Goal: Share content

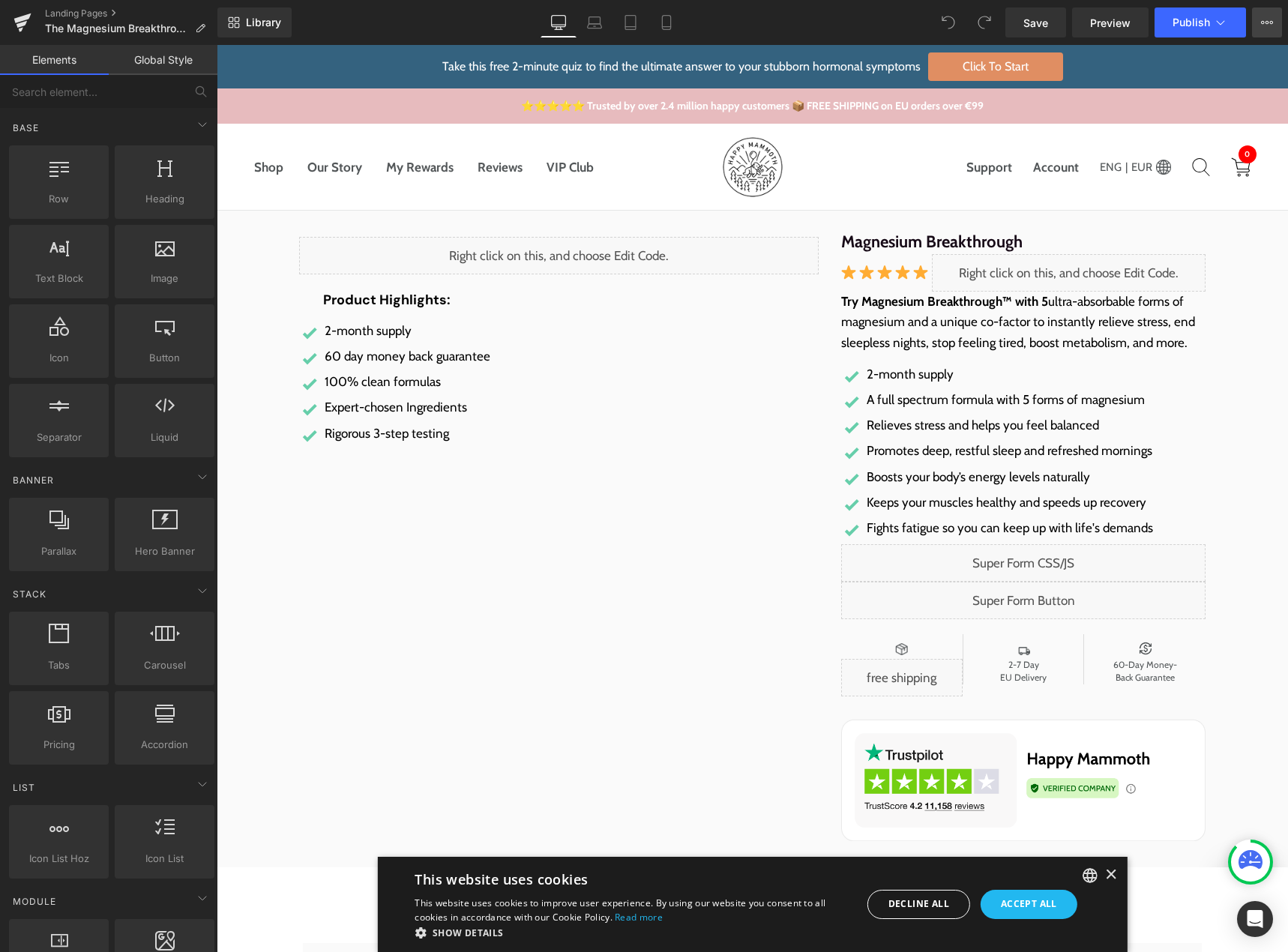
click at [1273, 27] on button "View Live Page View with current Template Save Template to Library Schedule Pub…" at bounding box center [1267, 23] width 30 height 30
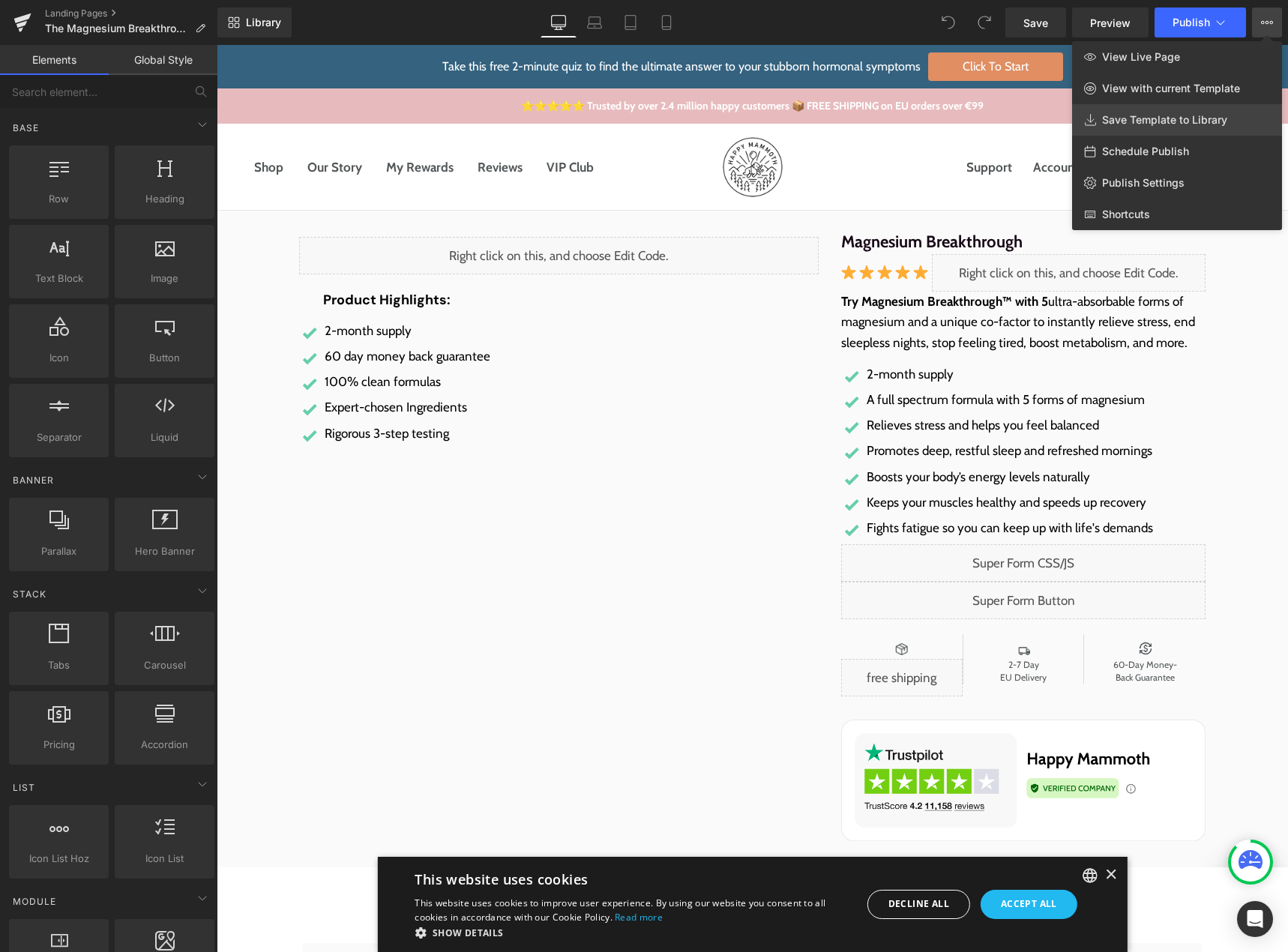
click at [1138, 121] on span "Save Template to Library" at bounding box center [1164, 119] width 125 height 13
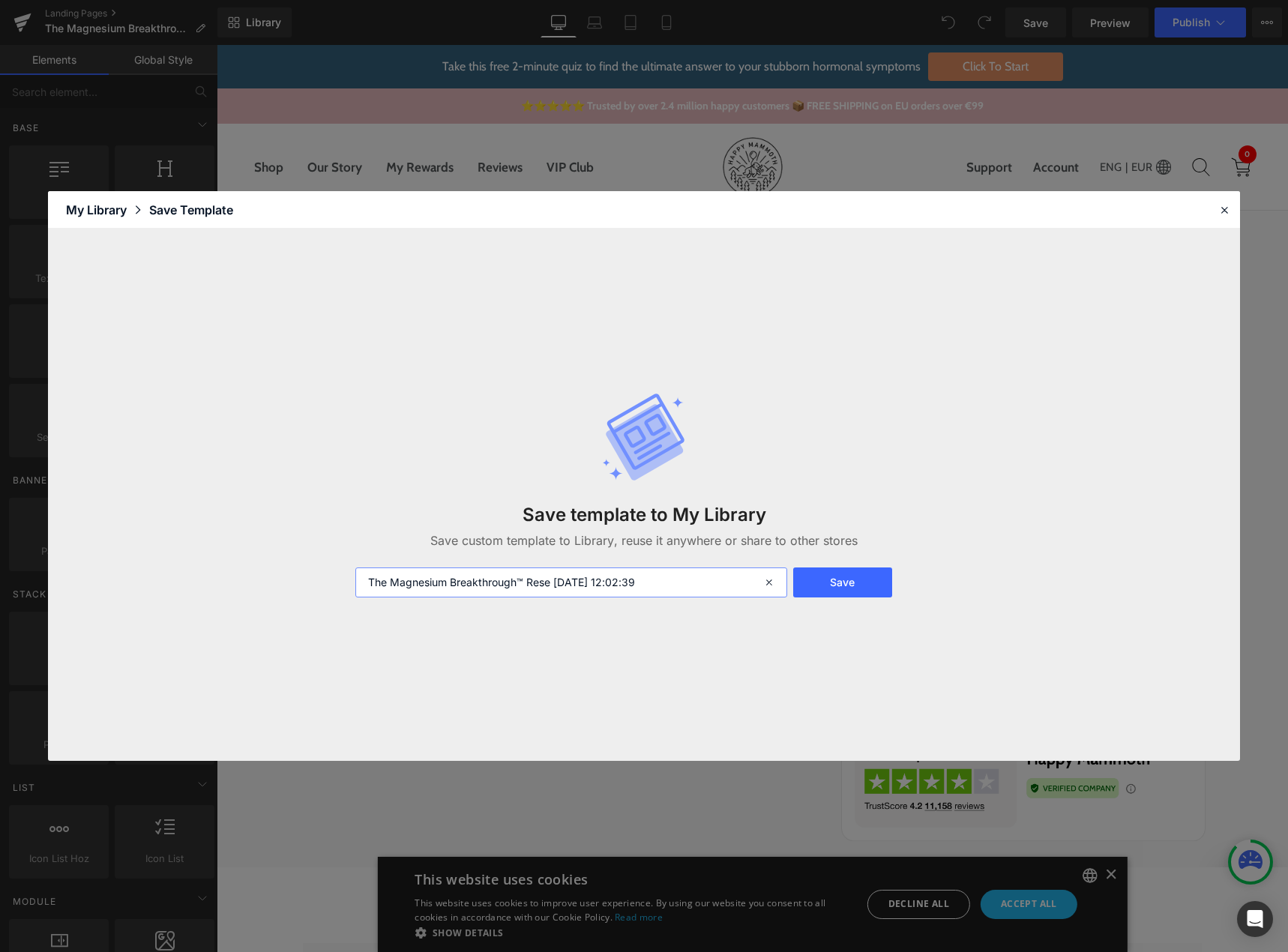
click at [686, 588] on input "The Magnesium Breakthrough™ Rese [DATE] 12:02:39" at bounding box center [571, 582] width 432 height 30
type input "The Magnesium Breakthrough™ Rese [DATE] 12:02:39 copy"
click at [832, 574] on button "Save" at bounding box center [843, 582] width 99 height 30
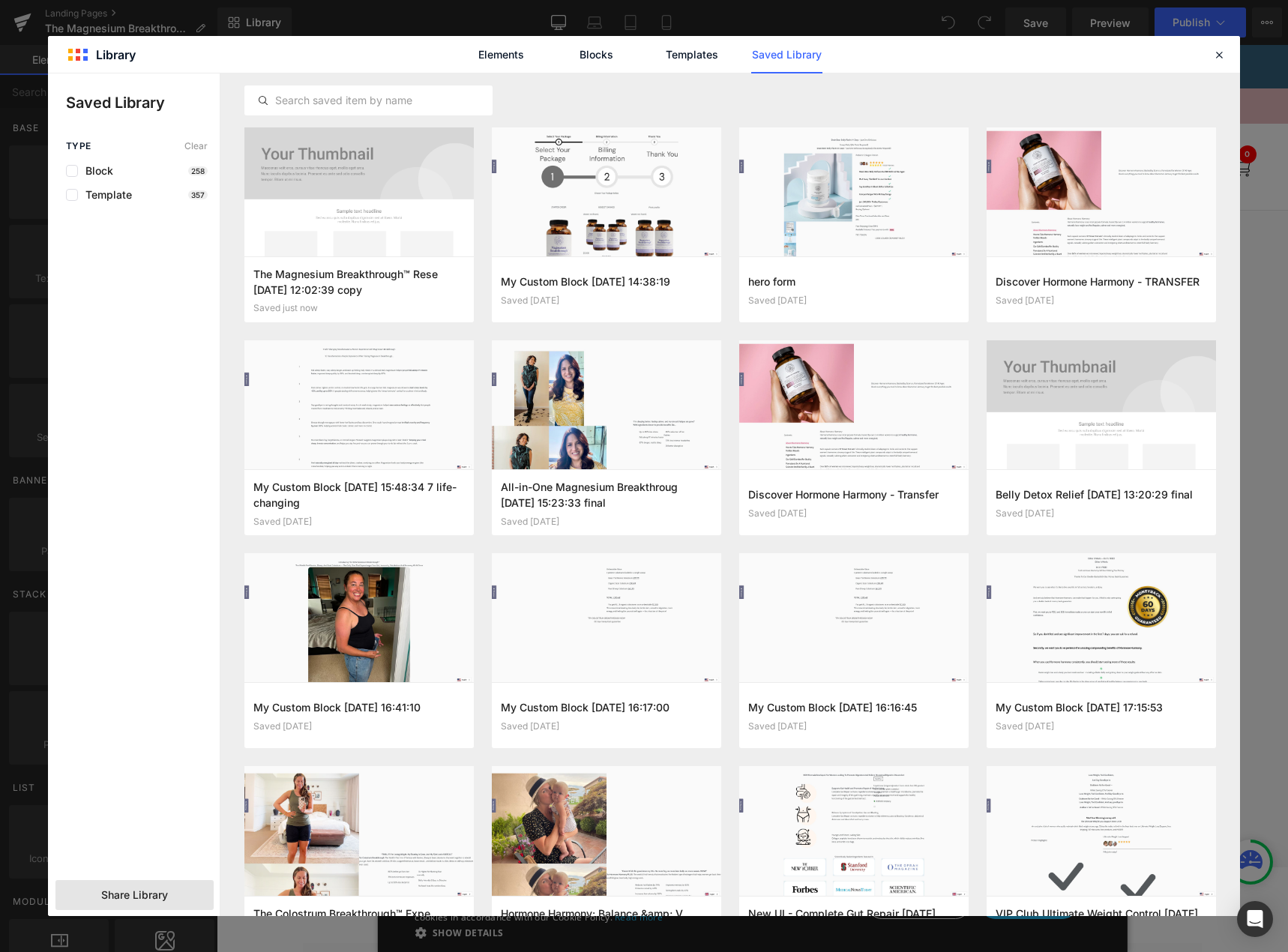
click at [80, 894] on div "Share Library" at bounding box center [134, 894] width 158 height 30
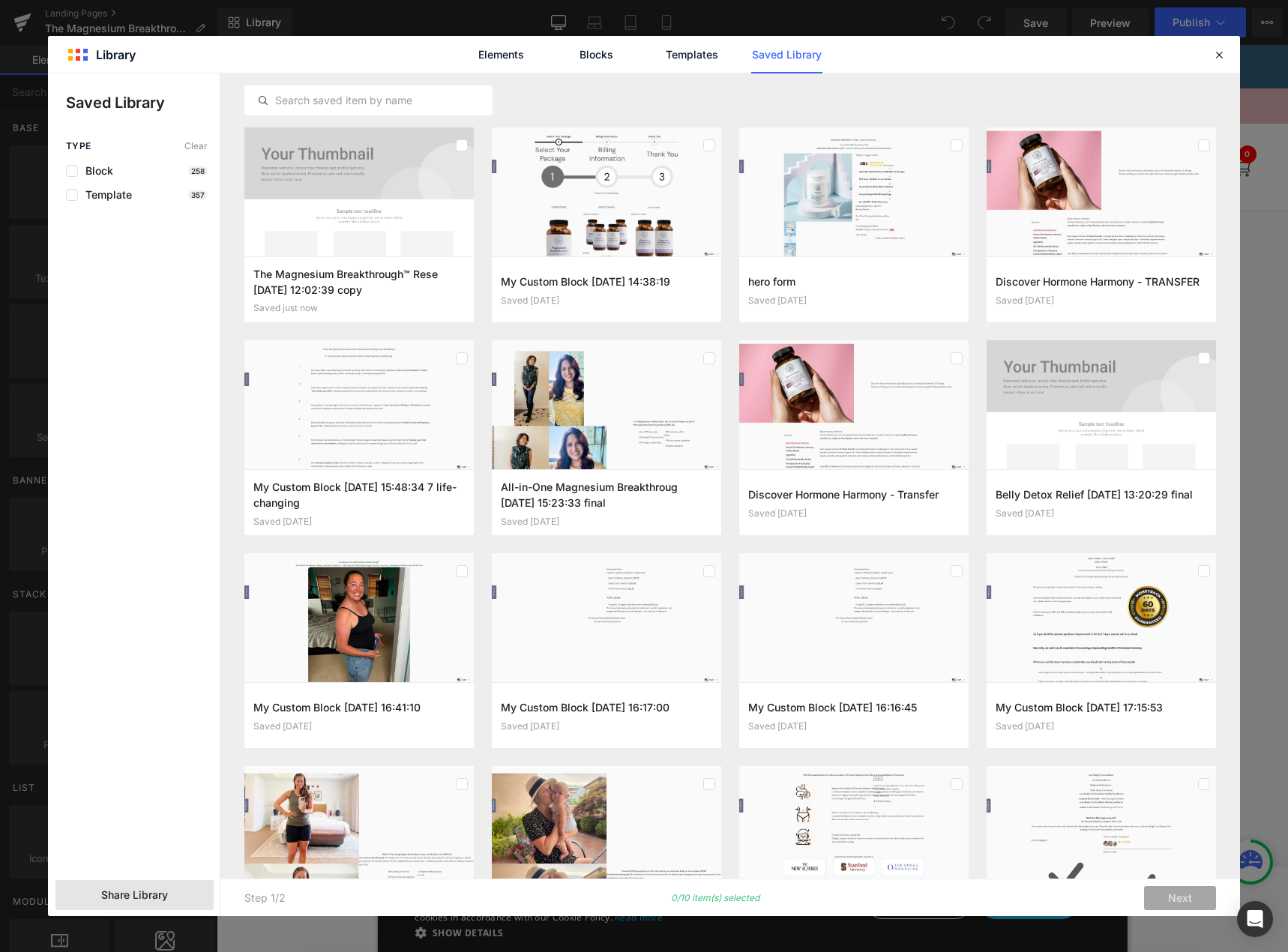
click at [157, 900] on span "Share Library" at bounding box center [135, 894] width 67 height 15
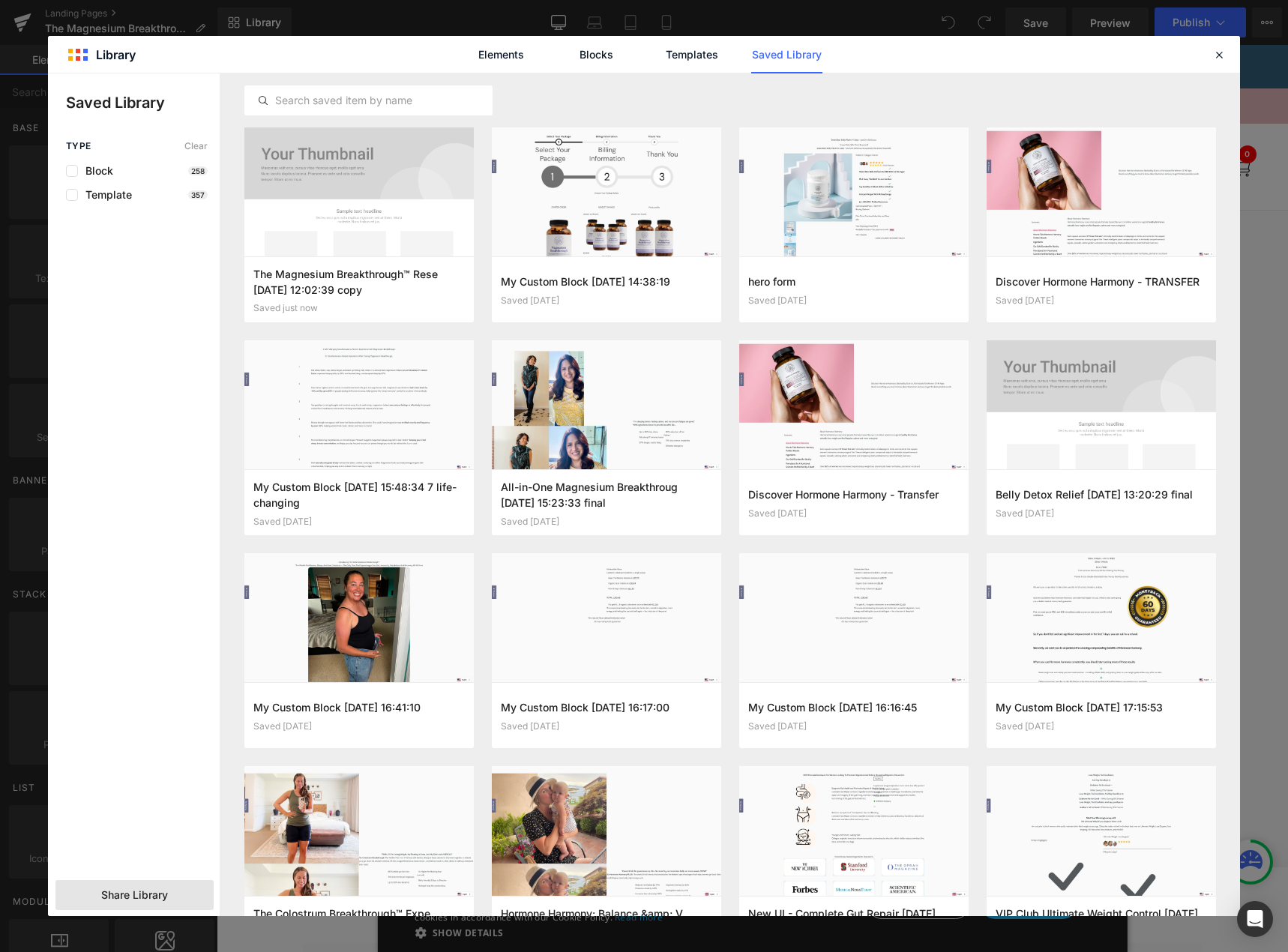
click at [157, 900] on span "Share Library" at bounding box center [135, 894] width 67 height 15
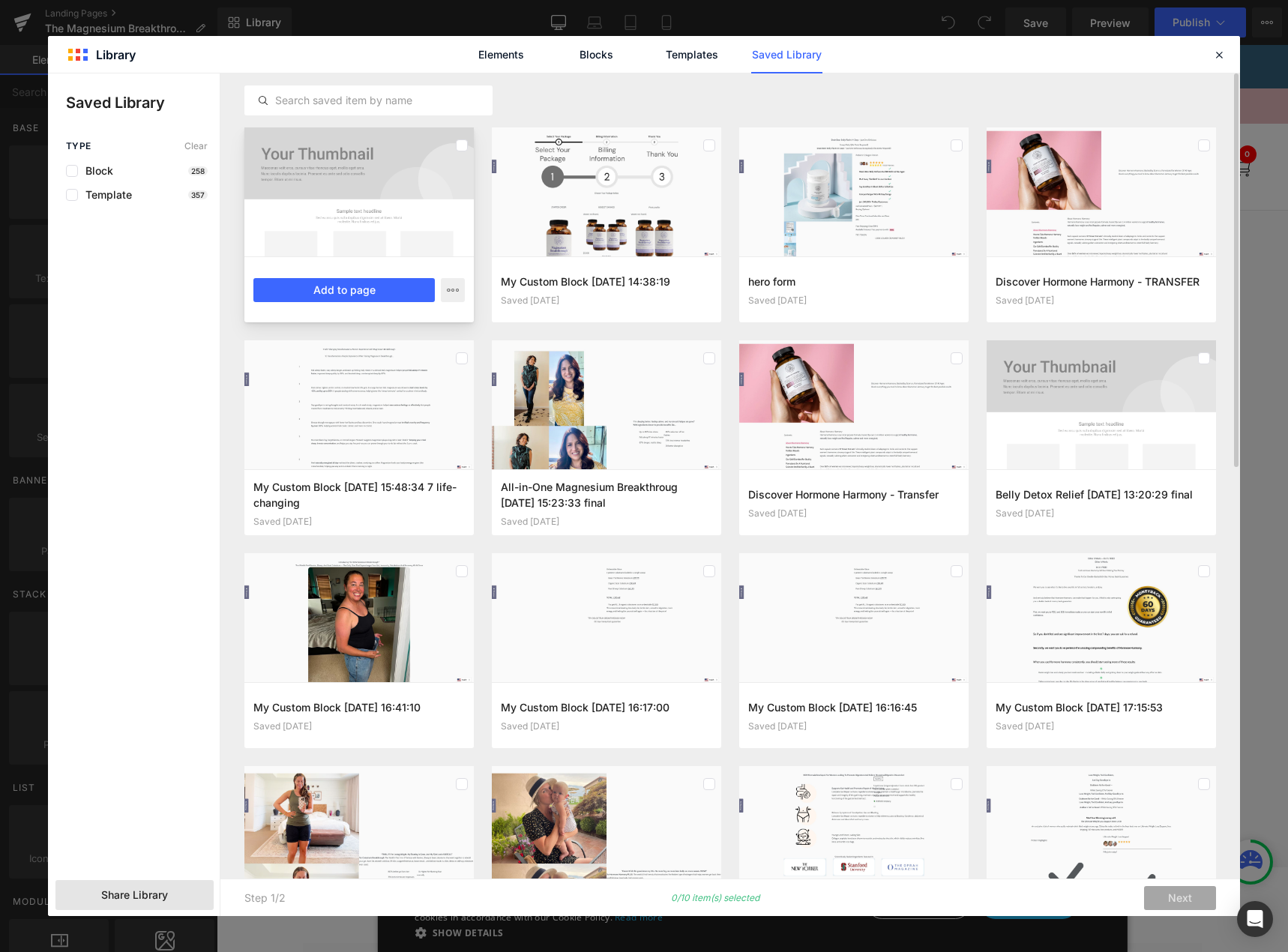
click at [333, 239] on div at bounding box center [359, 192] width 230 height 129
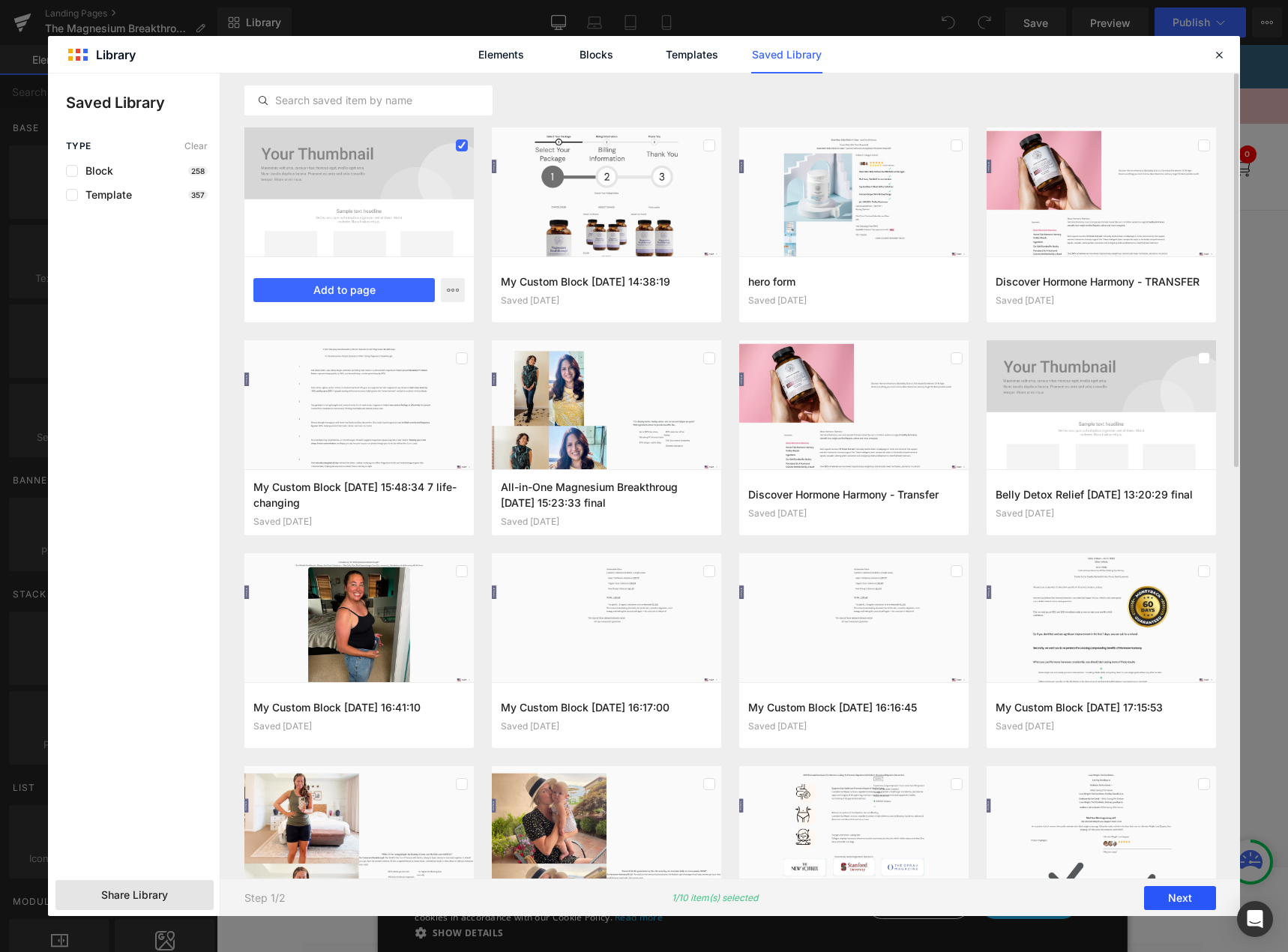
click at [1175, 898] on button "Next" at bounding box center [1180, 898] width 72 height 24
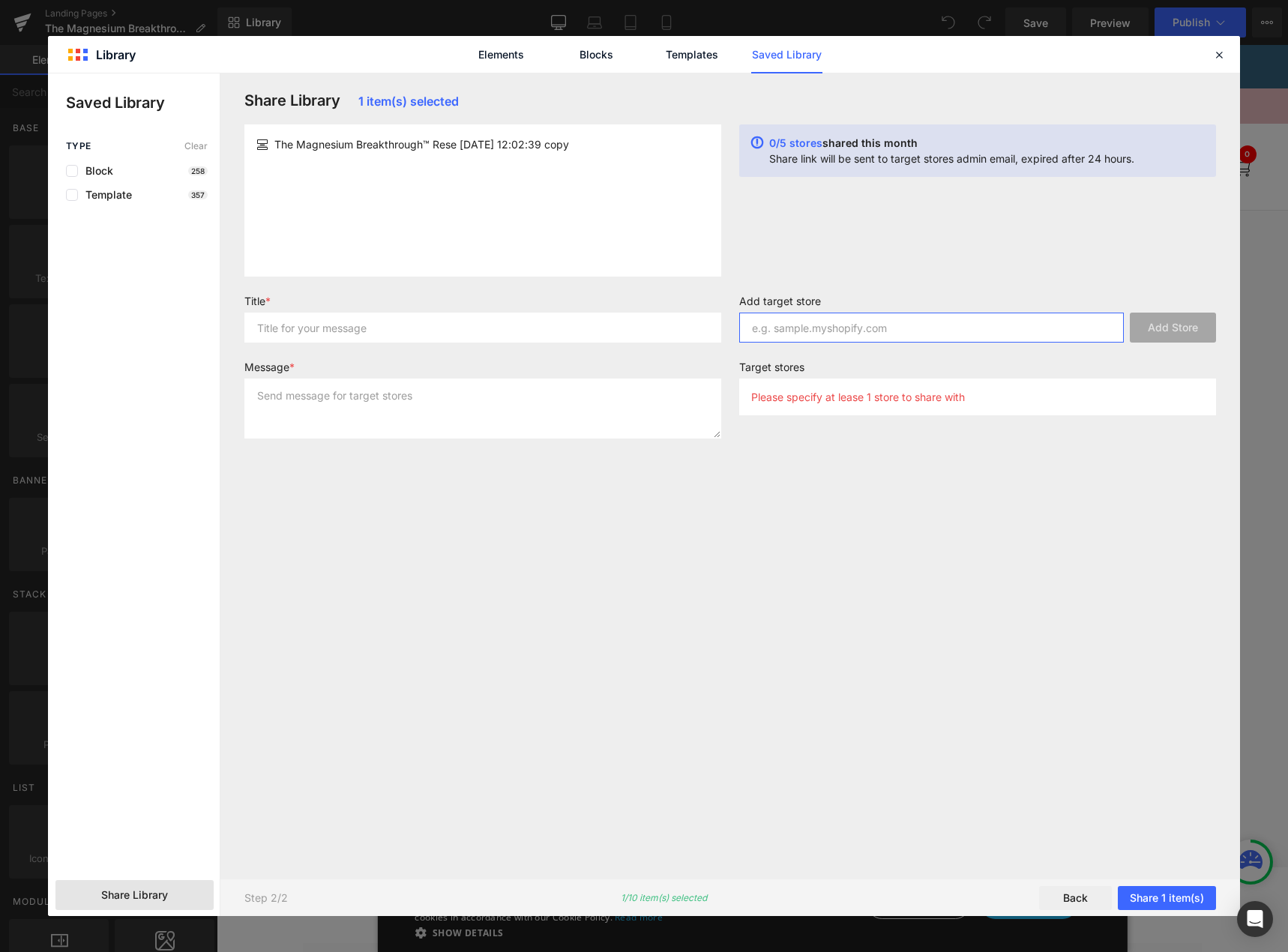
click at [814, 333] on input "text" at bounding box center [931, 327] width 385 height 30
paste input "happy-mammoth-llc"
type input "happy-mammoth-llc"
click at [1158, 332] on button "Add Store" at bounding box center [1173, 327] width 86 height 30
click at [1166, 891] on button "Share 1 item(s)" at bounding box center [1167, 898] width 98 height 24
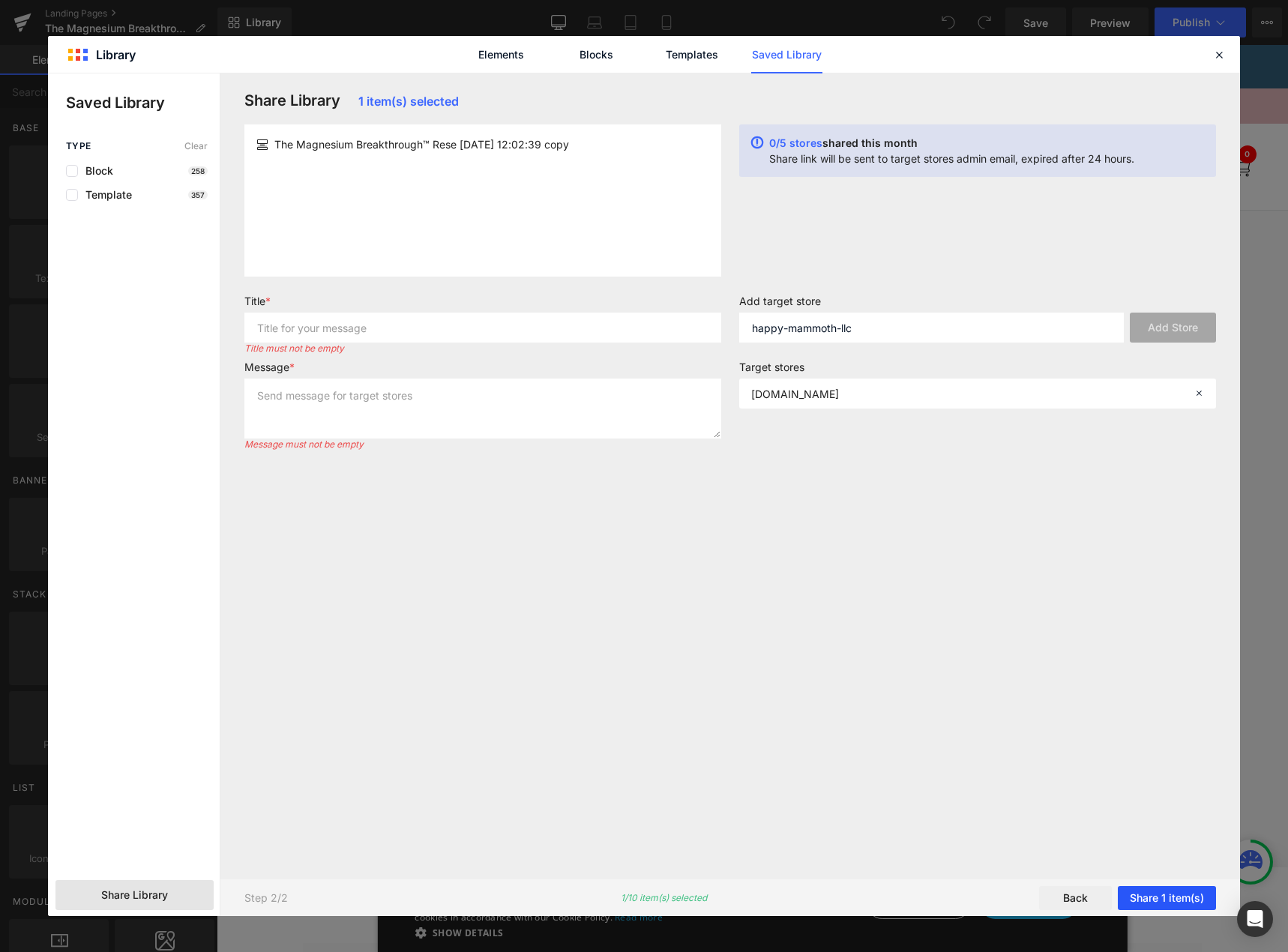
click at [1163, 903] on button "Share 1 item(s)" at bounding box center [1167, 898] width 98 height 24
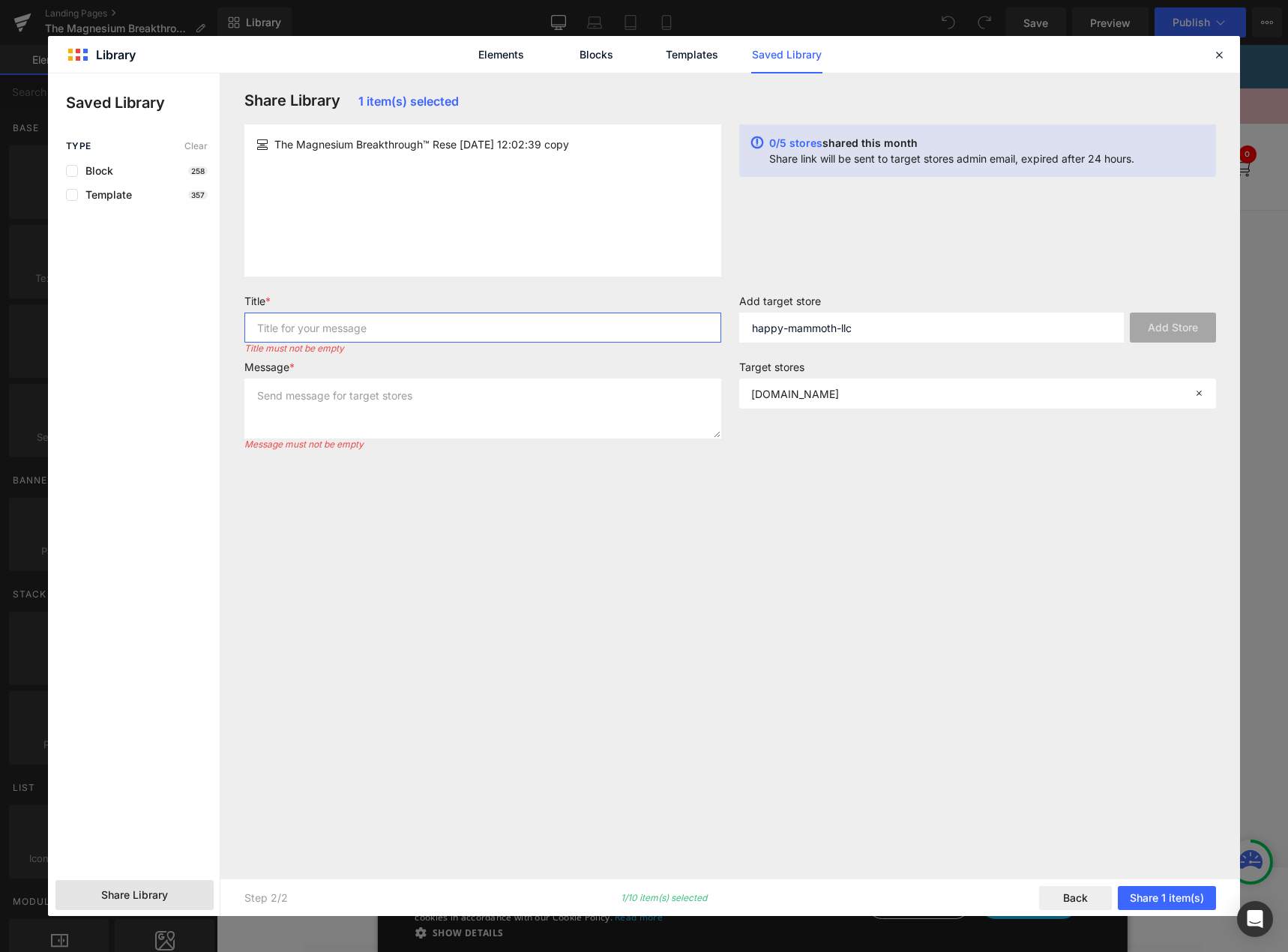
click at [339, 328] on input "text" at bounding box center [483, 327] width 477 height 30
type input "copy"
click at [332, 415] on textarea at bounding box center [483, 408] width 477 height 60
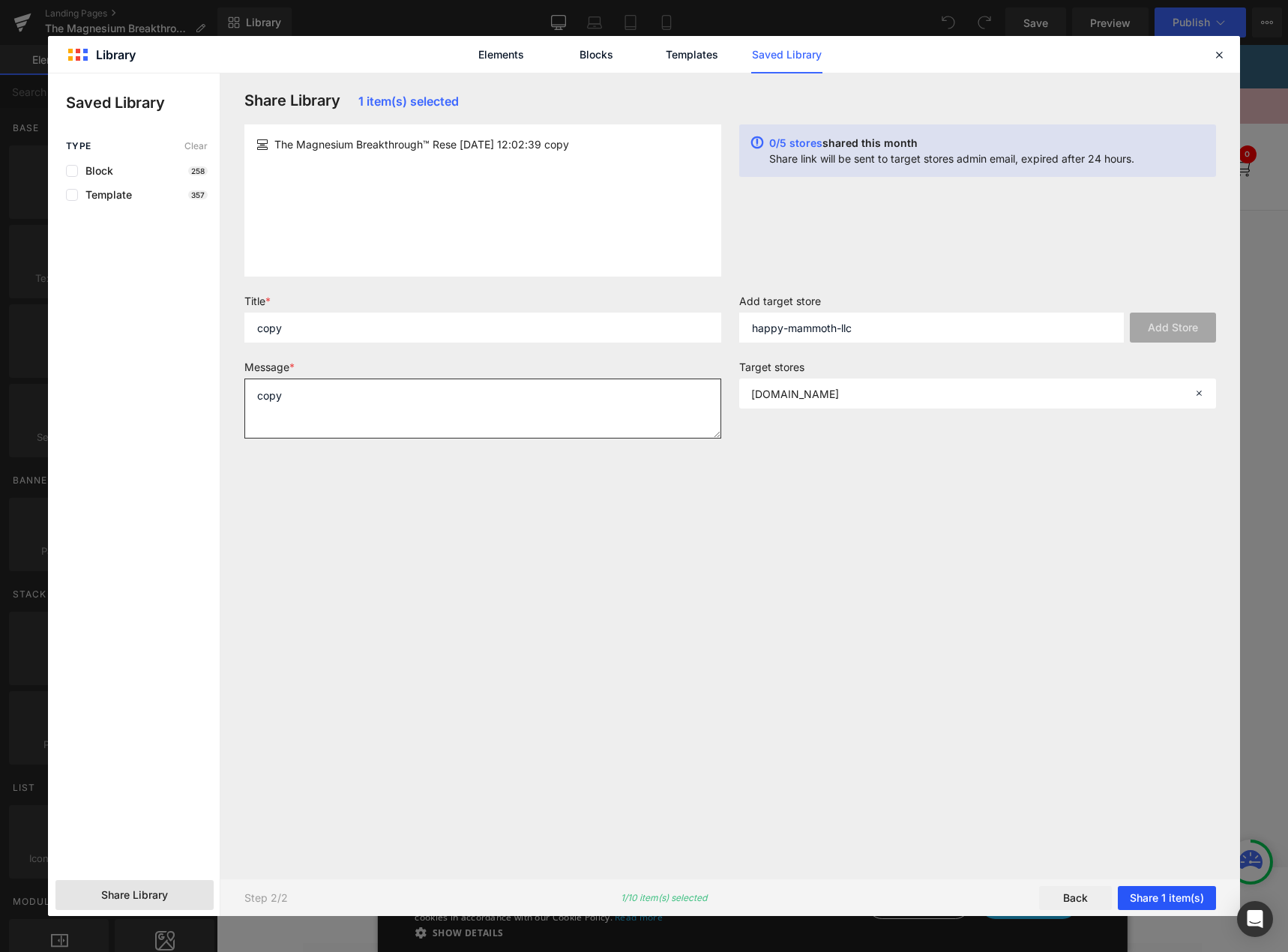
type textarea "copy"
click at [1181, 899] on button "Share 1 item(s)" at bounding box center [1167, 898] width 98 height 24
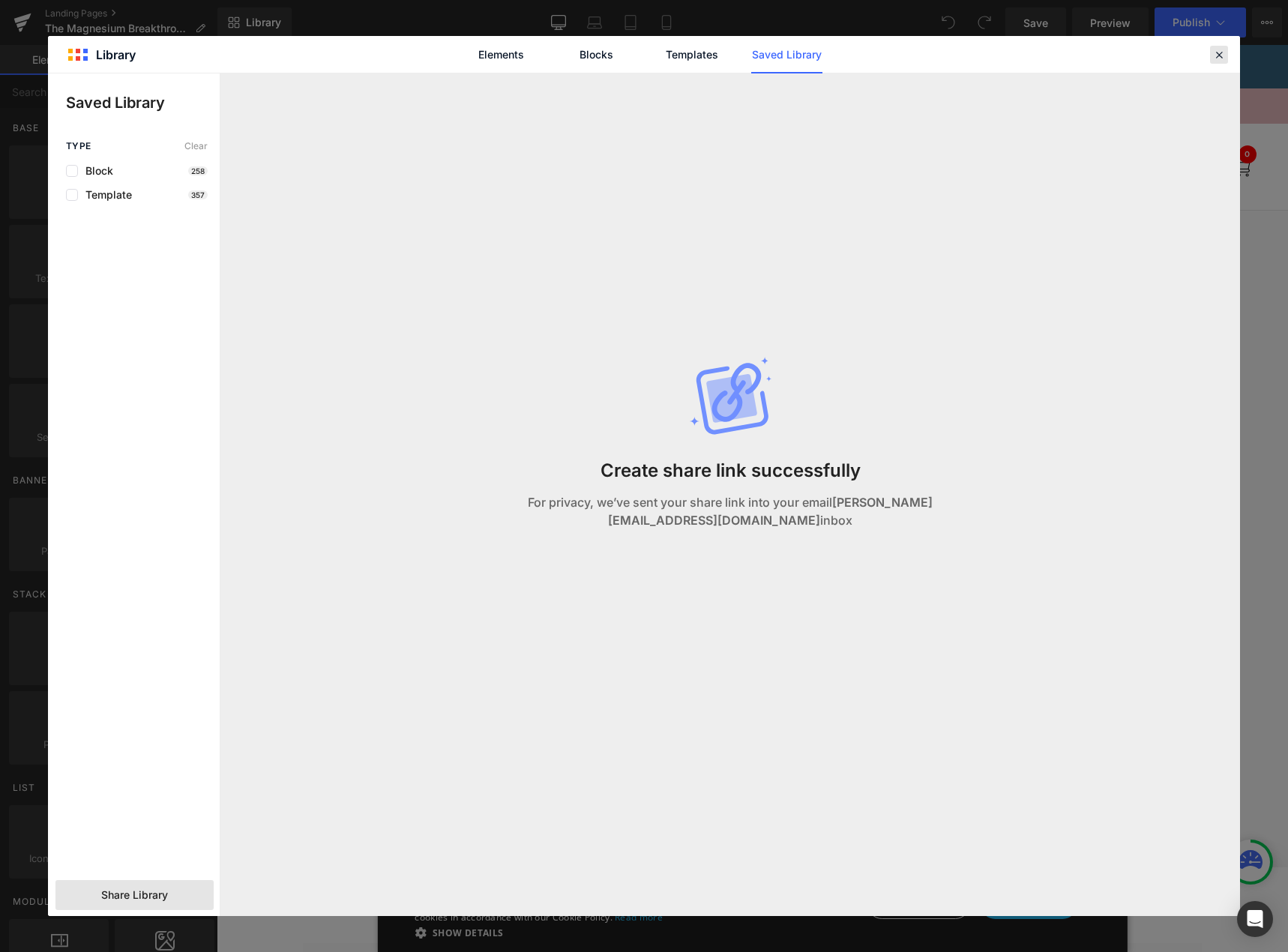
click at [1217, 51] on icon at bounding box center [1219, 54] width 13 height 13
